Goal: Task Accomplishment & Management: Use online tool/utility

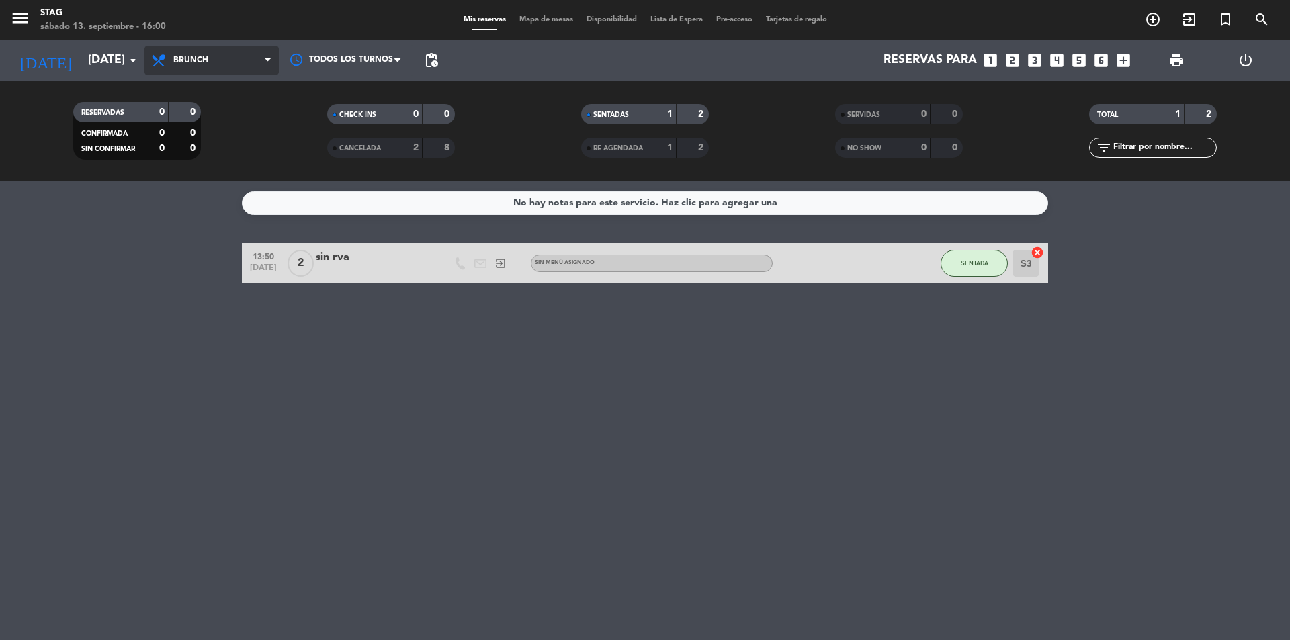
click at [191, 56] on span "Brunch" at bounding box center [190, 60] width 35 height 9
click at [207, 146] on div "menu STAG [DATE] 13. septiembre - 16:00 Mis reservas Mapa de mesas Disponibilid…" at bounding box center [645, 90] width 1290 height 181
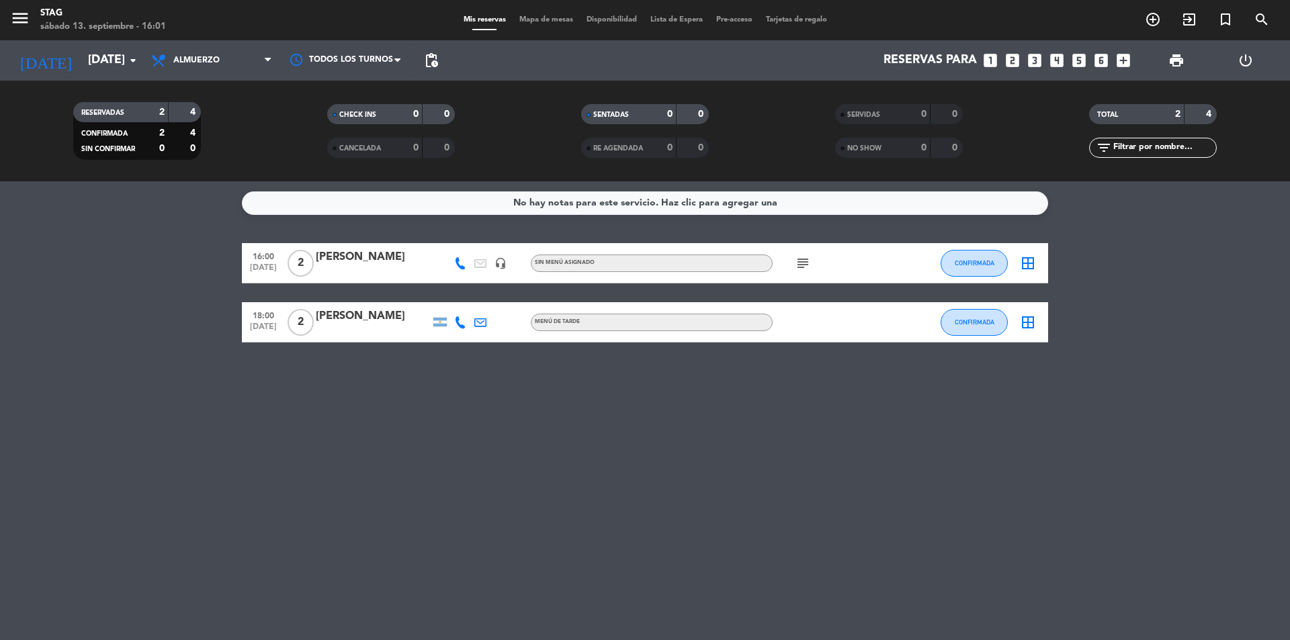
click at [302, 263] on span "2" at bounding box center [300, 263] width 26 height 27
click at [977, 260] on span "CONFIRMADA" at bounding box center [975, 262] width 40 height 7
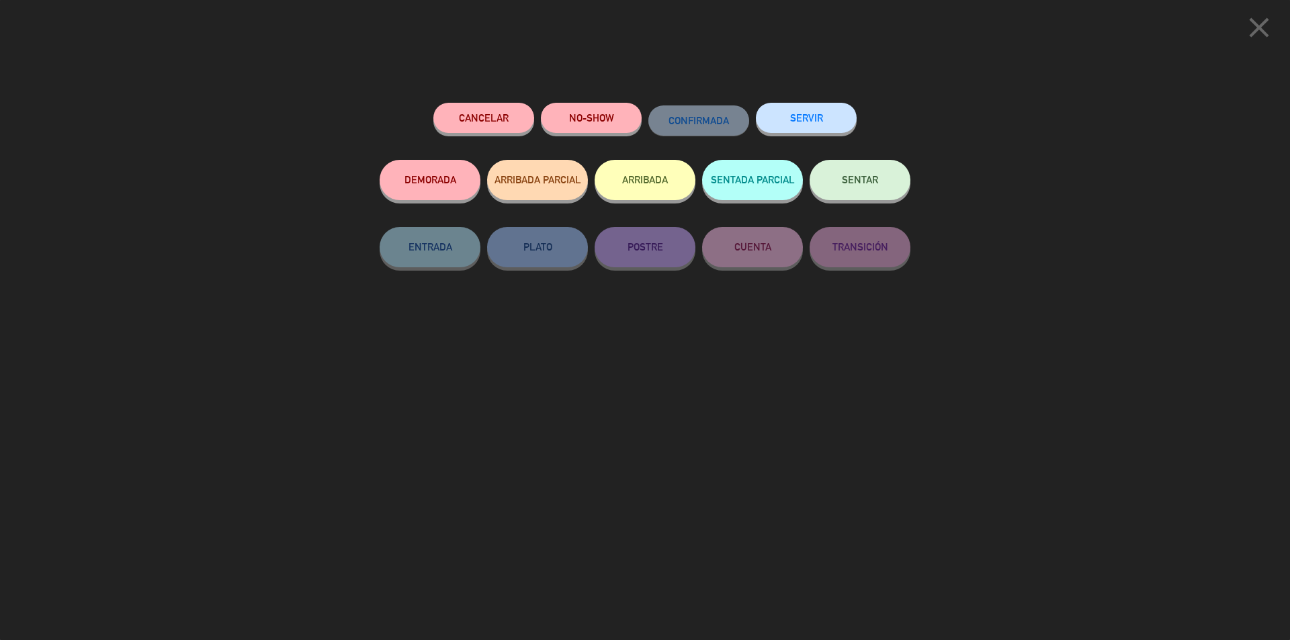
click at [846, 184] on span "SENTAR" at bounding box center [860, 179] width 36 height 11
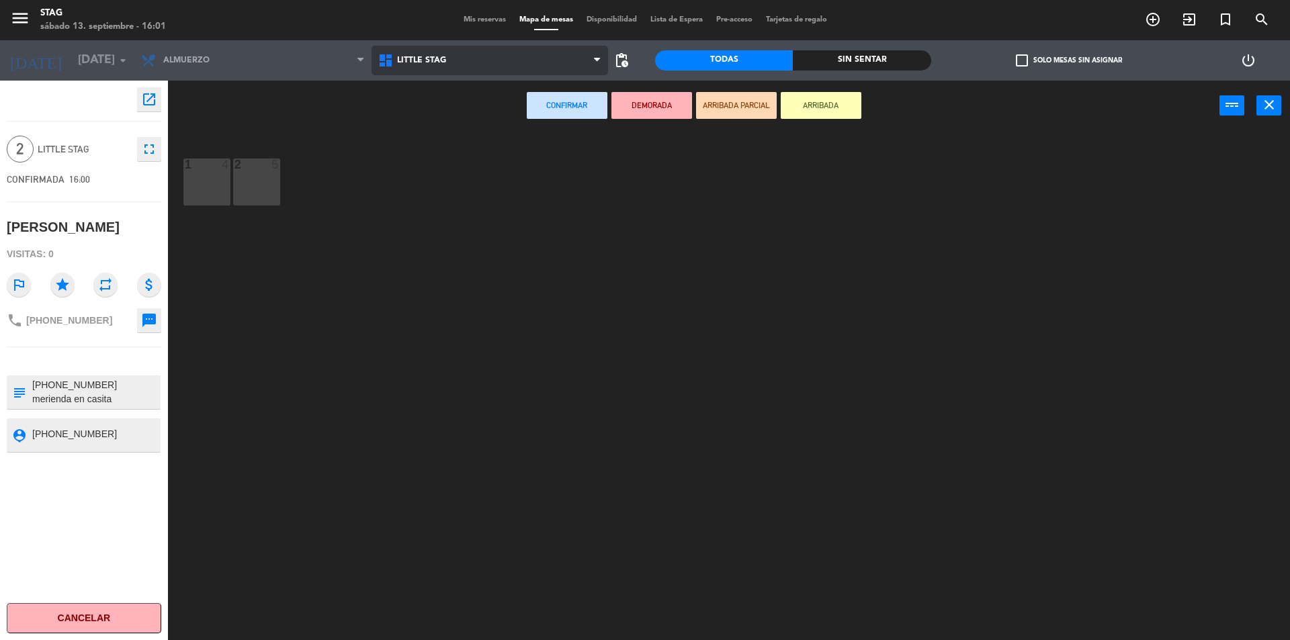
click at [405, 63] on span "Little Stag" at bounding box center [421, 60] width 49 height 9
click at [414, 92] on ng-component "menu STAG [DATE] 13. septiembre - 16:01 Mis reservas Mapa de mesas Disponibilid…" at bounding box center [645, 322] width 1290 height 644
click at [402, 62] on span "Little Stag" at bounding box center [421, 60] width 49 height 9
click at [406, 91] on ng-component "menu STAG [DATE] 13. septiembre - 16:01 Mis reservas Mapa de mesas Disponibilid…" at bounding box center [645, 322] width 1290 height 644
click at [219, 185] on div "1 4" at bounding box center [206, 182] width 47 height 47
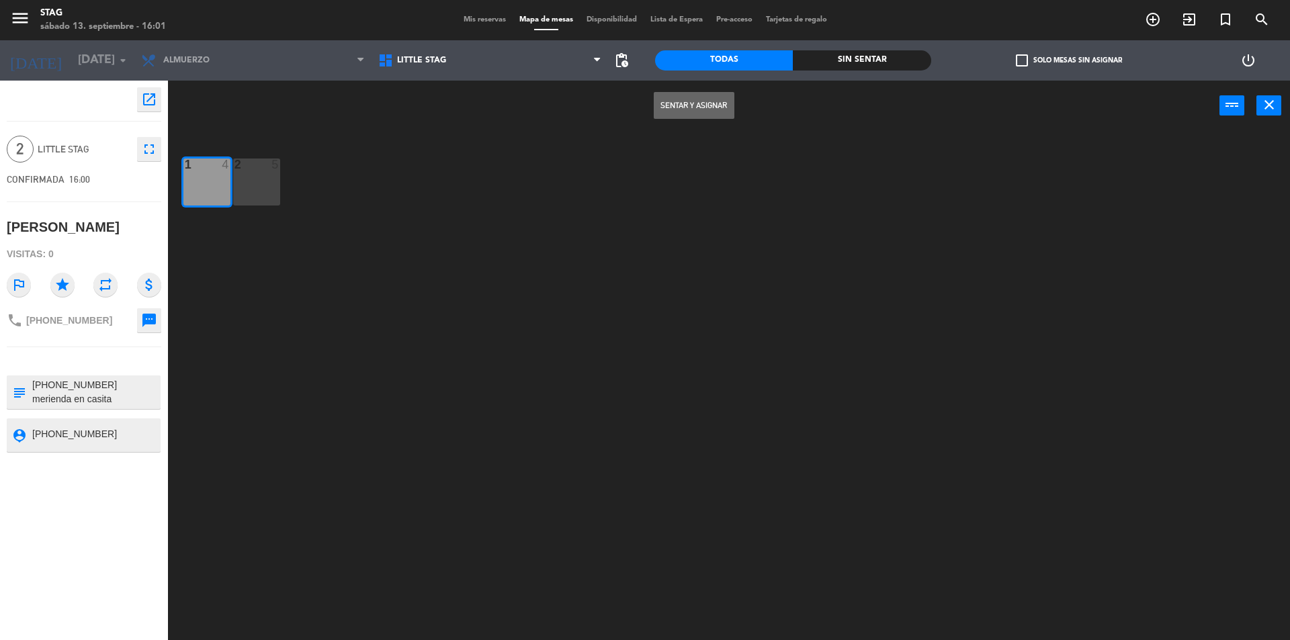
click at [691, 103] on button "Sentar y Asignar" at bounding box center [694, 105] width 81 height 27
